Goal: Find specific page/section: Find specific page/section

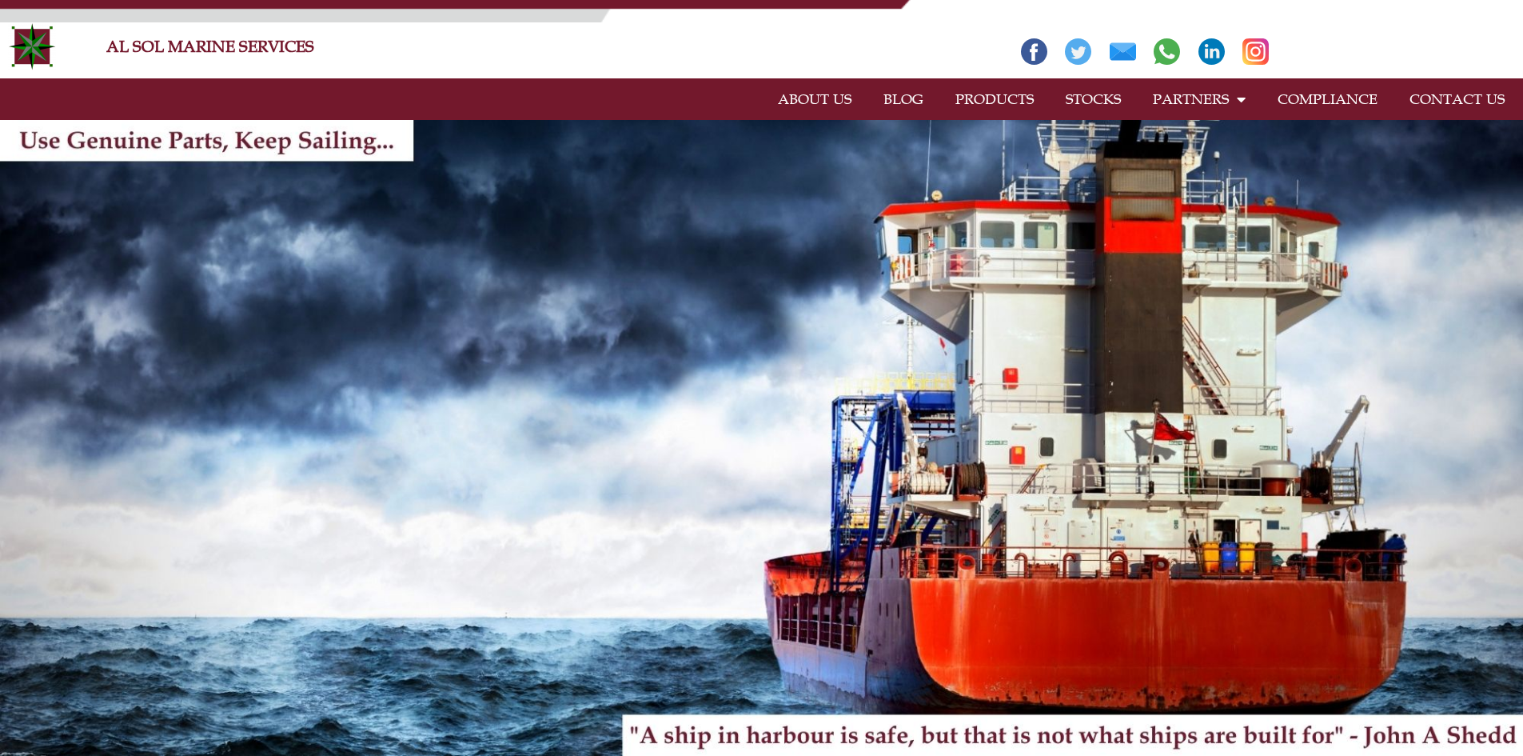
drag, startPoint x: 0, startPoint y: 0, endPoint x: 995, endPoint y: 90, distance: 999.4
click at [995, 90] on link "PRODUCTS" at bounding box center [994, 99] width 110 height 37
click at [991, 108] on link "PRODUCTS" at bounding box center [994, 99] width 110 height 37
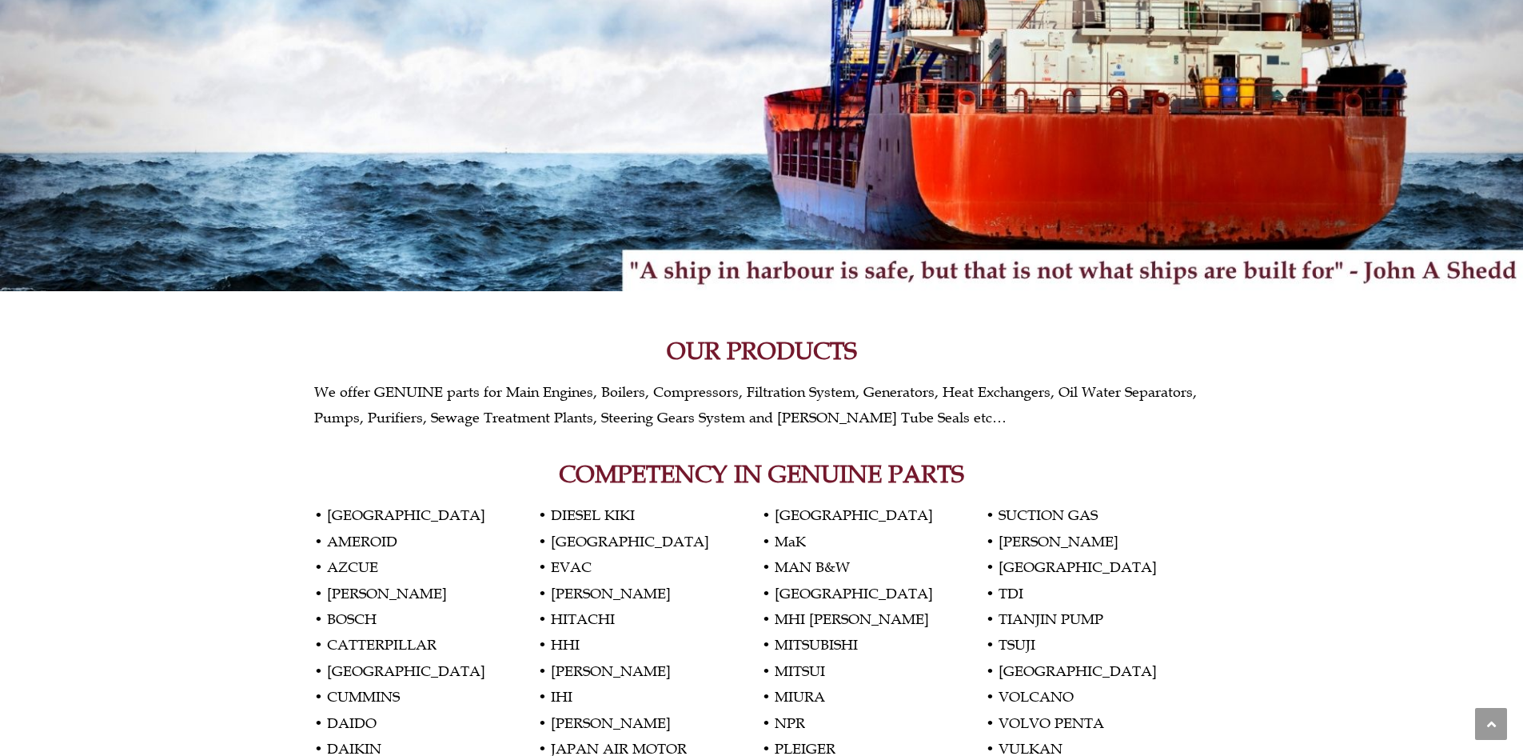
scroll to position [720, 0]
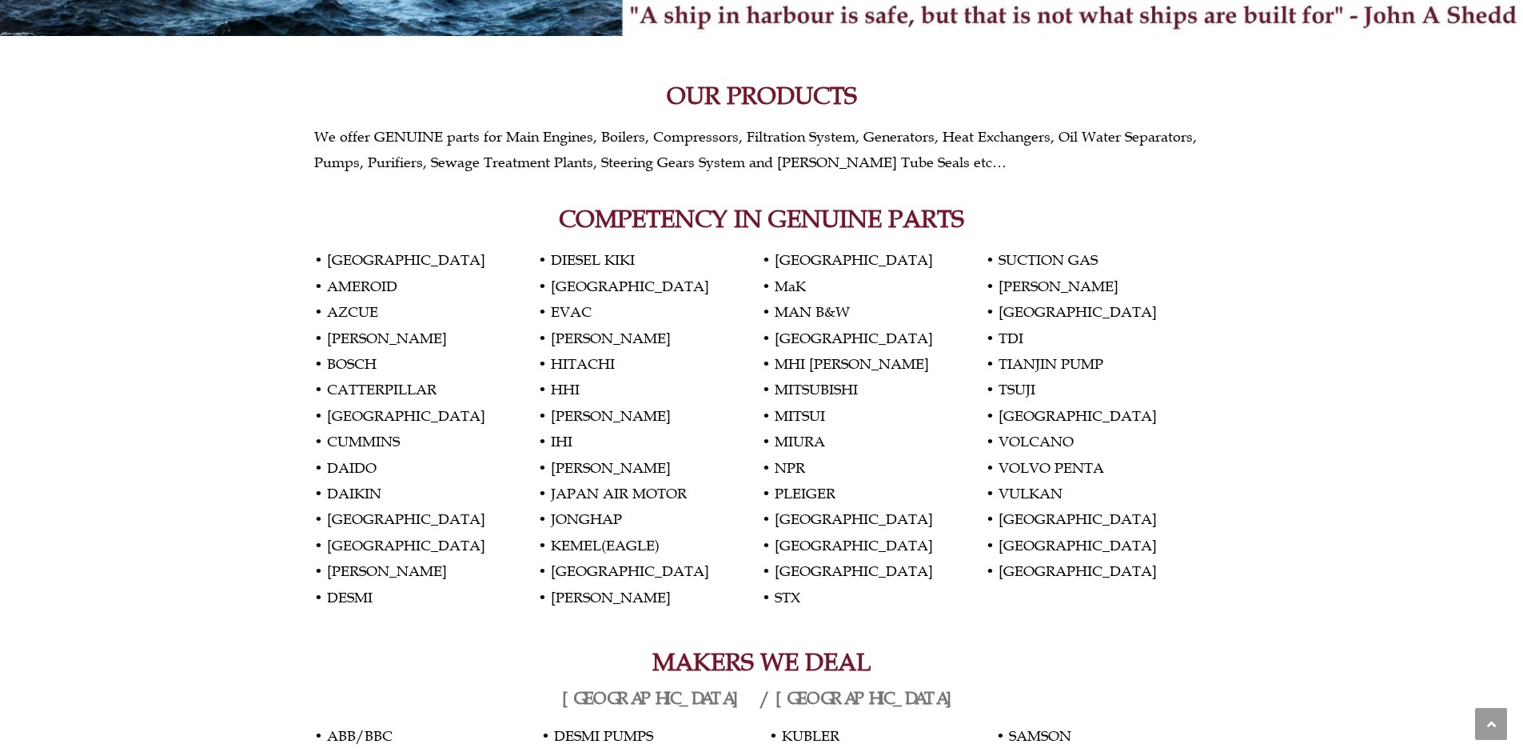
click at [358, 572] on p "• [GEOGRAPHIC_DATA] • AMEROID • AZCUE • [PERSON_NAME] • BOSCH • CATTERPILLAR • …" at bounding box center [761, 428] width 895 height 362
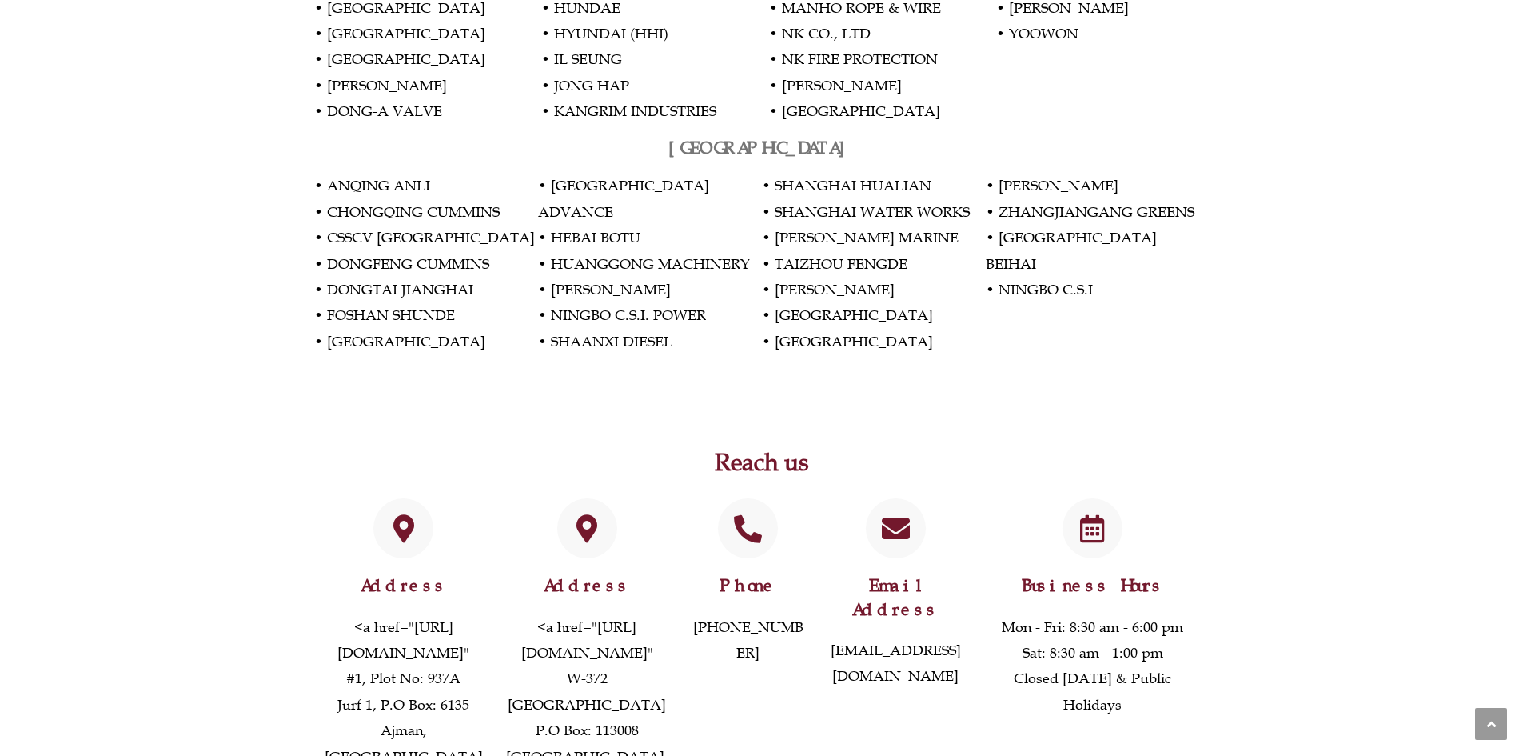
scroll to position [3384, 0]
